Goal: Check status: Check status

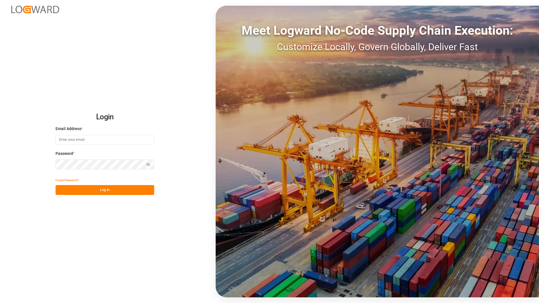
type input "[PERSON_NAME][EMAIL_ADDRESS][DOMAIN_NAME]"
click at [94, 192] on button "Log In" at bounding box center [105, 190] width 99 height 10
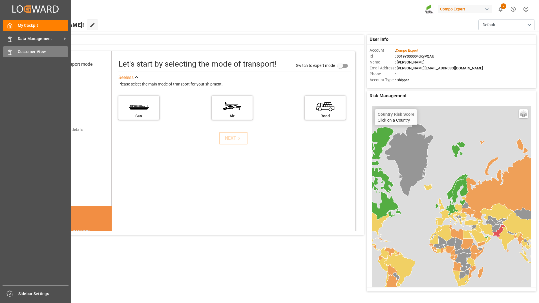
click at [33, 55] on div "Customer View Customer View" at bounding box center [35, 51] width 65 height 11
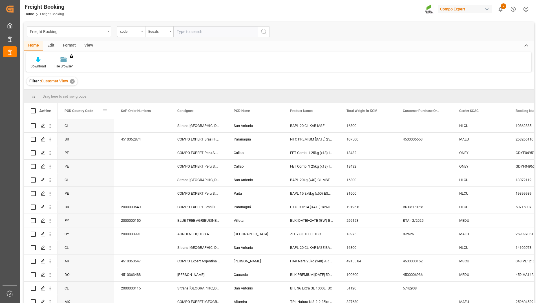
click at [105, 113] on span at bounding box center [104, 110] width 5 height 5
click at [130, 168] on span "Group by POD Country Code" at bounding box center [135, 165] width 53 height 11
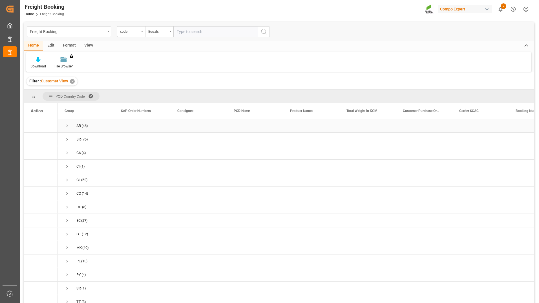
click at [67, 127] on span "Press SPACE to select this row." at bounding box center [67, 125] width 5 height 5
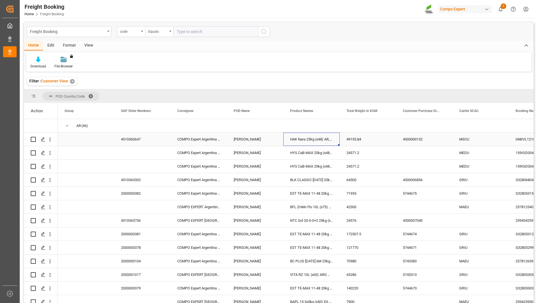
click at [329, 145] on div "HAK Nara 25kg (x48) AR,GR,RS,TR MSE UN [PERSON_NAME] 18-18-18 25kg (x48) INT MSE" at bounding box center [311, 138] width 56 height 13
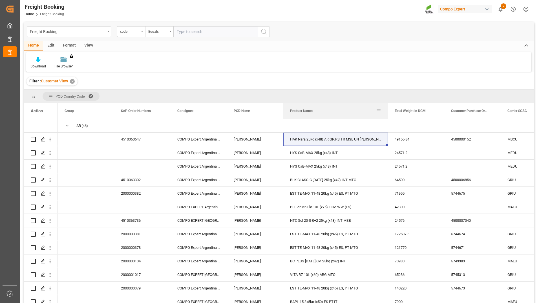
drag, startPoint x: 339, startPoint y: 110, endPoint x: 387, endPoint y: 116, distance: 48.8
click at [387, 116] on div at bounding box center [388, 111] width 2 height 16
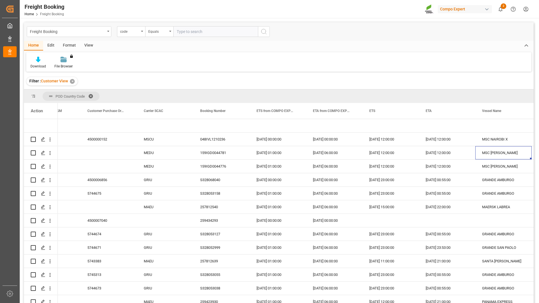
scroll to position [0, 420]
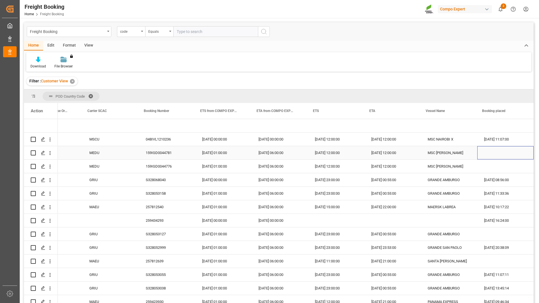
click at [483, 149] on div "Press SPACE to select this row." at bounding box center [505, 152] width 56 height 13
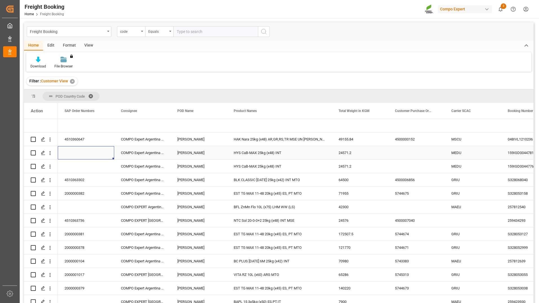
scroll to position [0, 0]
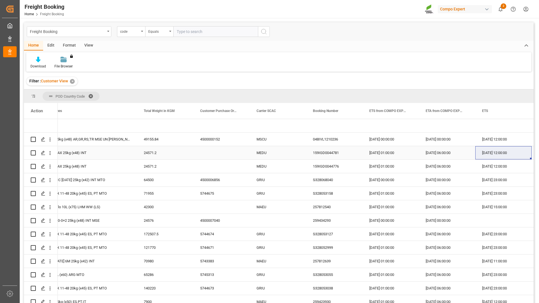
click at [499, 154] on div "[DATE] 12:00:00" at bounding box center [503, 152] width 56 height 13
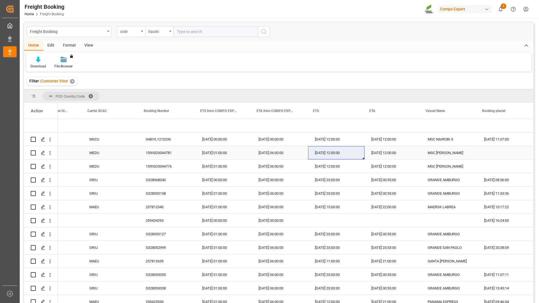
click at [282, 146] on div "[DATE] 06:00:00" at bounding box center [280, 152] width 56 height 13
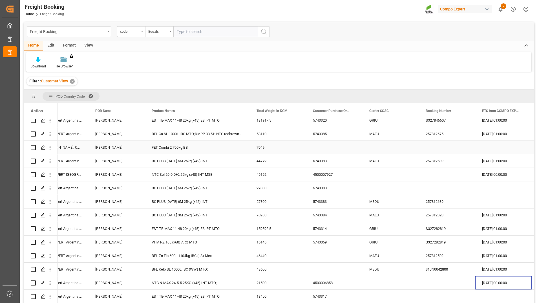
scroll to position [0, 138]
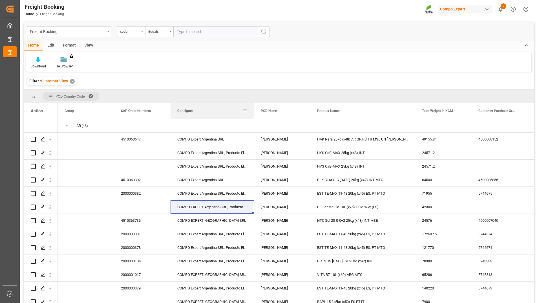
drag, startPoint x: 226, startPoint y: 110, endPoint x: 267, endPoint y: 110, distance: 41.1
click at [255, 110] on div at bounding box center [254, 111] width 2 height 16
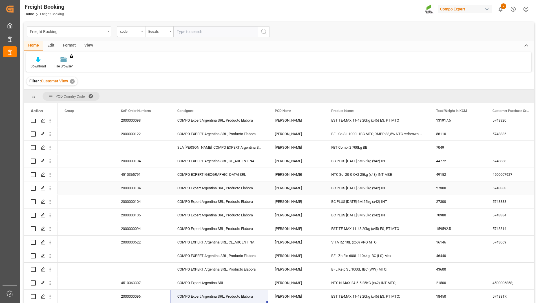
click at [297, 192] on div "[PERSON_NAME]" at bounding box center [296, 187] width 56 height 13
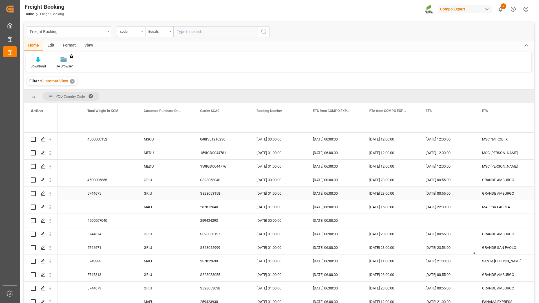
scroll to position [0, 405]
drag, startPoint x: 432, startPoint y: 246, endPoint x: 461, endPoint y: 248, distance: 29.4
click at [432, 246] on div "[DATE] 23:53:00" at bounding box center [447, 247] width 56 height 13
click at [310, 254] on div "[DATE] 06:00:00" at bounding box center [334, 247] width 56 height 13
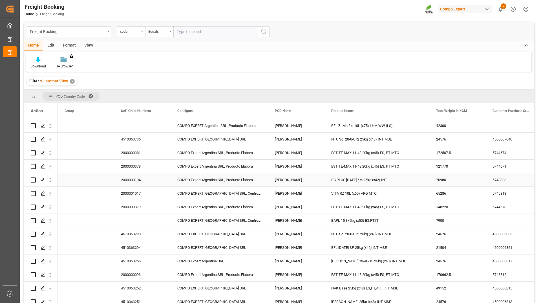
scroll to position [0, 0]
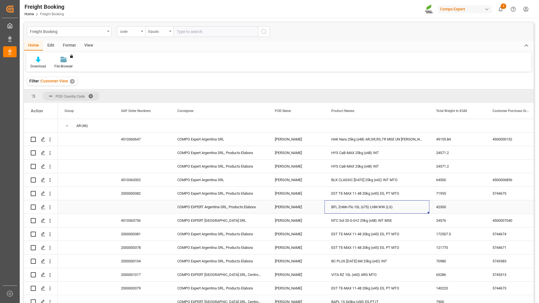
click at [395, 203] on div "BFL ZnMn Flo 10L (x75) LHM WW (LS)" at bounding box center [376, 206] width 105 height 13
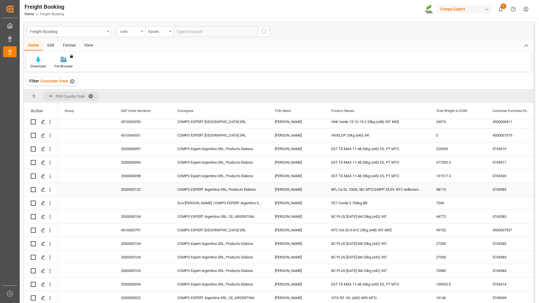
scroll to position [310, 0]
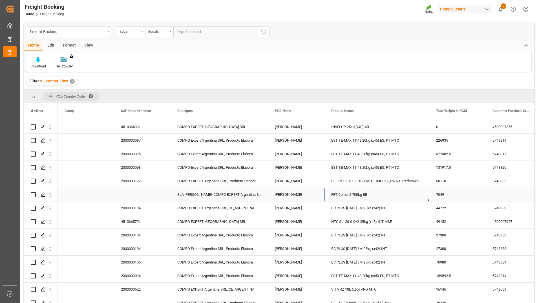
click at [377, 195] on div "FET Combi 2 700kg BB" at bounding box center [376, 194] width 105 height 13
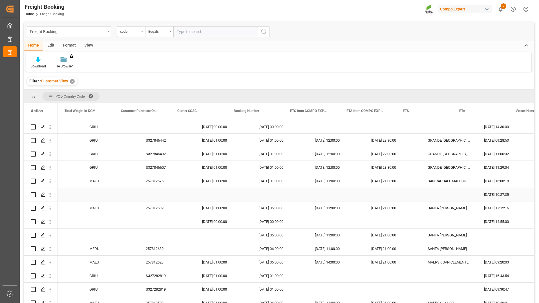
scroll to position [0, 0]
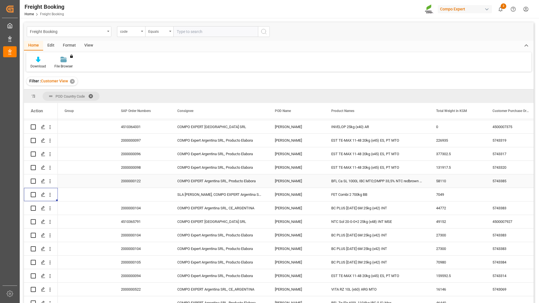
click at [223, 187] on div "COMPO EXPERT Argentina SRL, Producto Elabora" at bounding box center [219, 180] width 98 height 13
click at [230, 193] on div "SLA [PERSON_NAME], COMPO EXPERT Argentina SRL" at bounding box center [219, 194] width 98 height 13
